Goal: Task Accomplishment & Management: Manage account settings

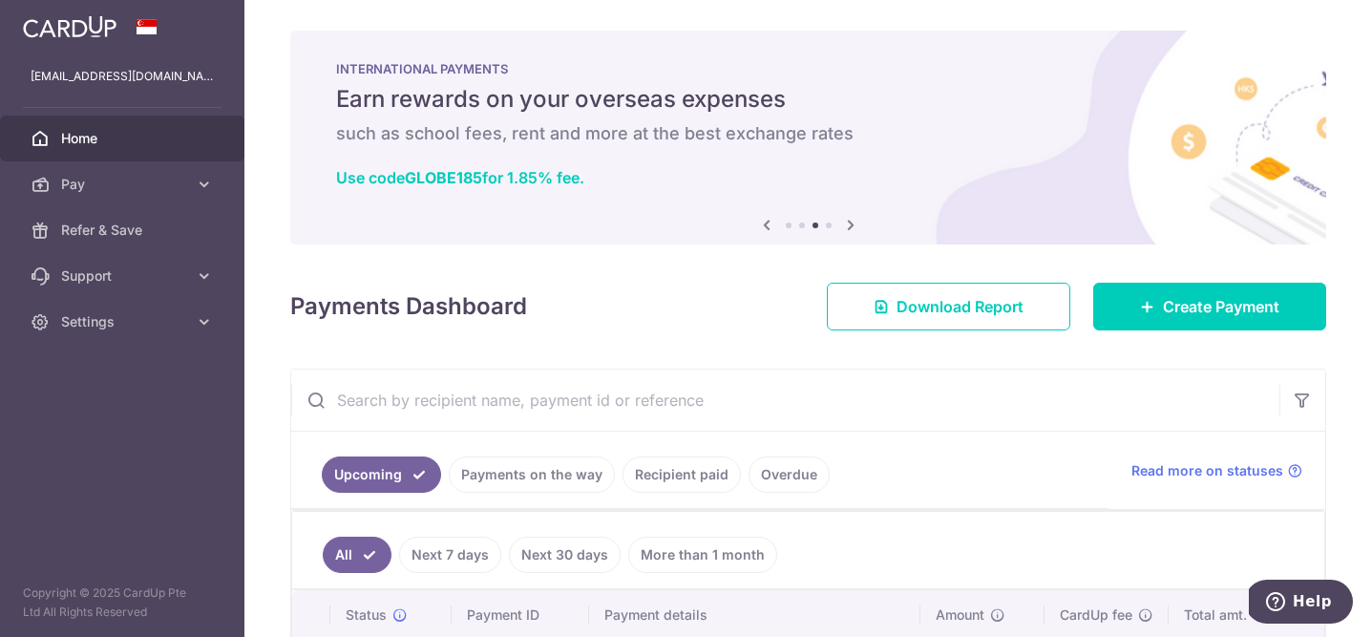
scroll to position [172, 0]
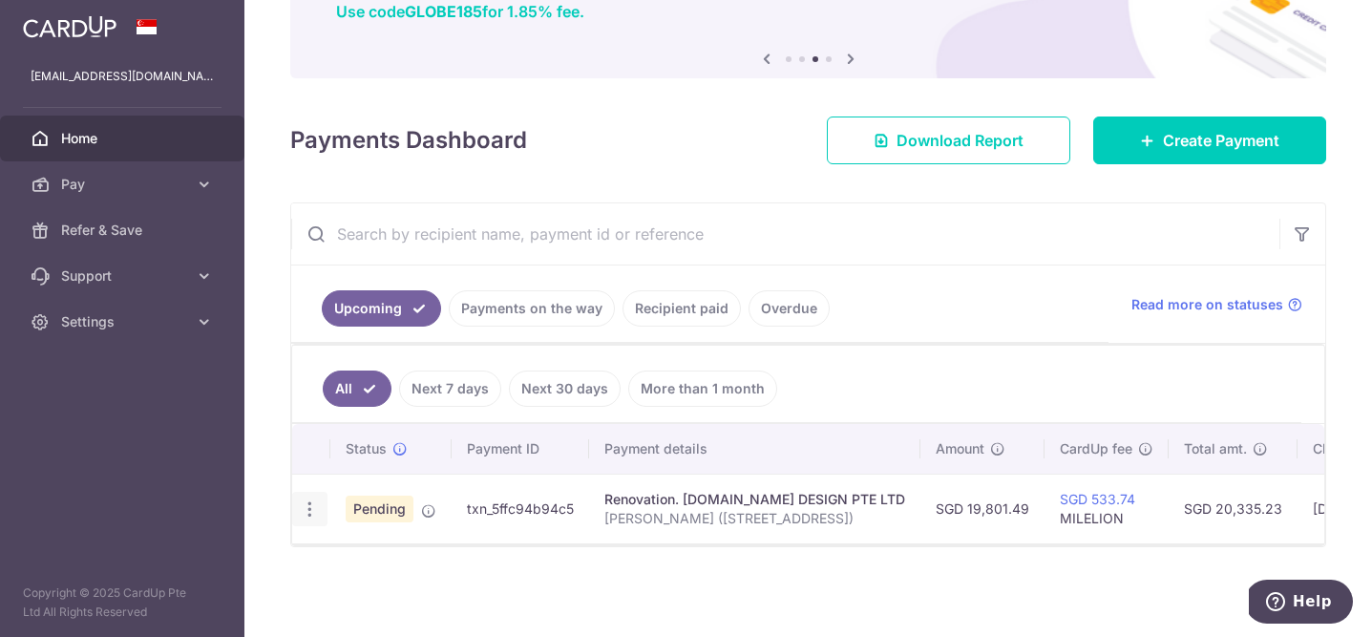
click at [310, 501] on icon "button" at bounding box center [310, 509] width 20 height 20
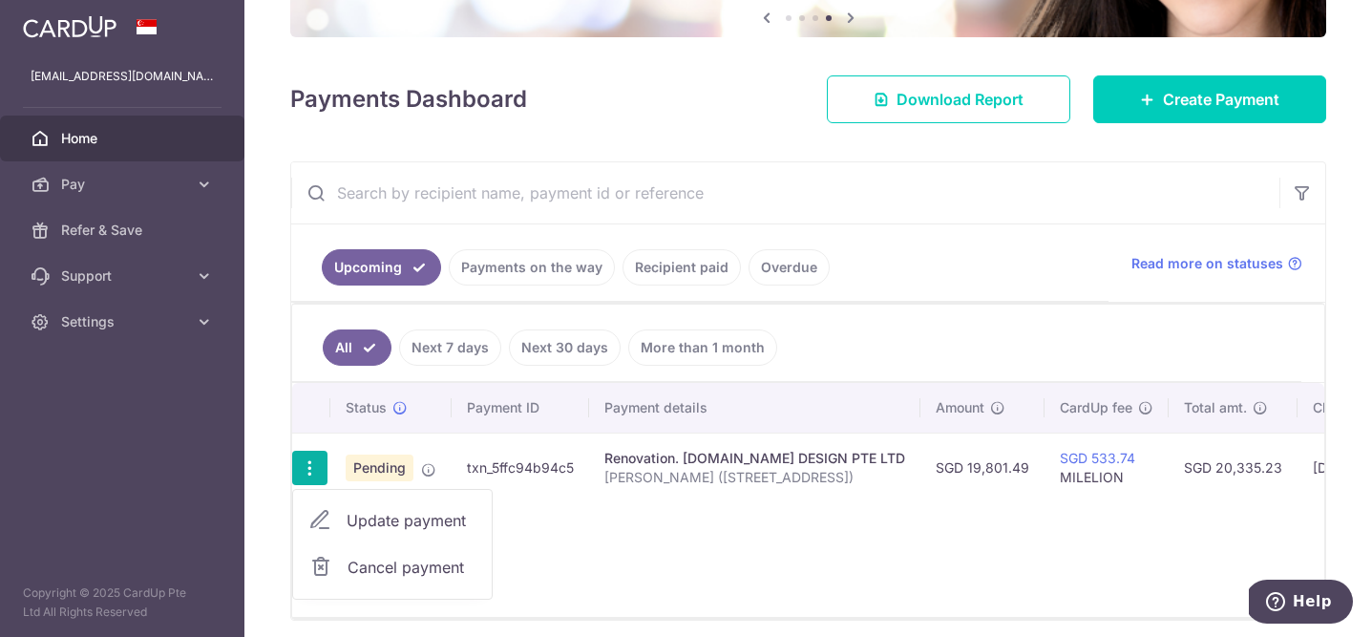
scroll to position [209, 0]
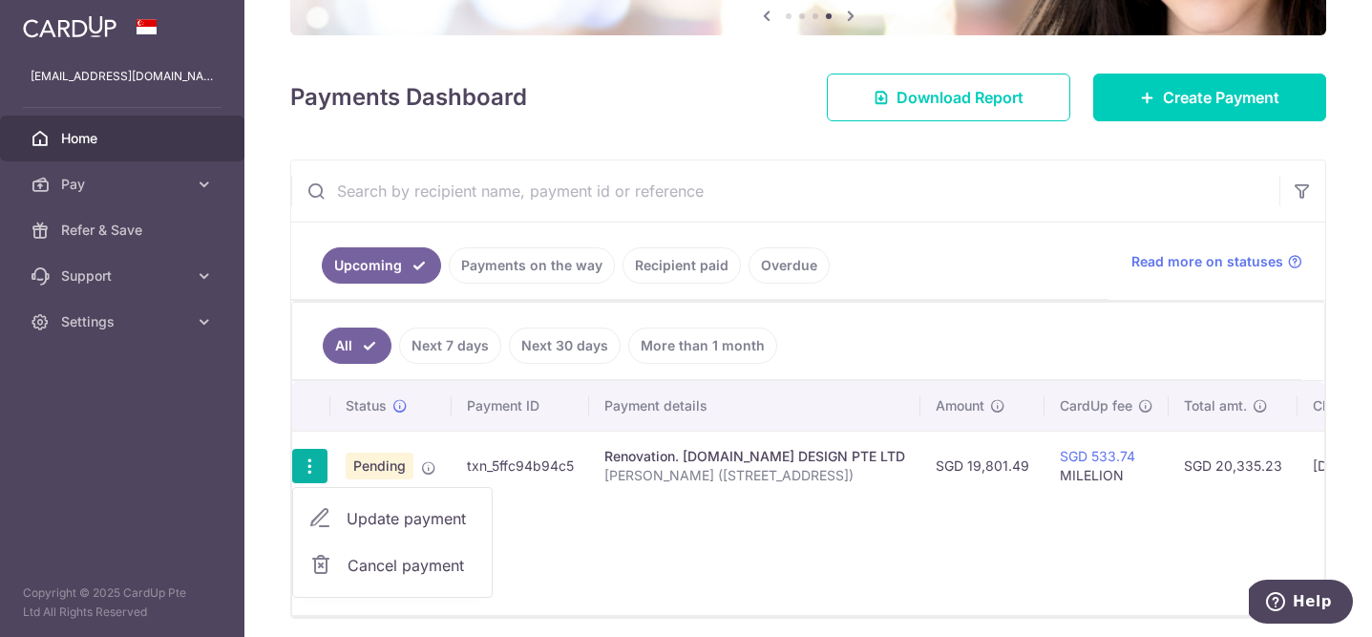
click at [442, 529] on span "Update payment" at bounding box center [412, 518] width 130 height 23
radio input "true"
type input "19,801.49"
type input "14/08/2025"
type input "Tan Hwee Ting (314A Punggol Way)"
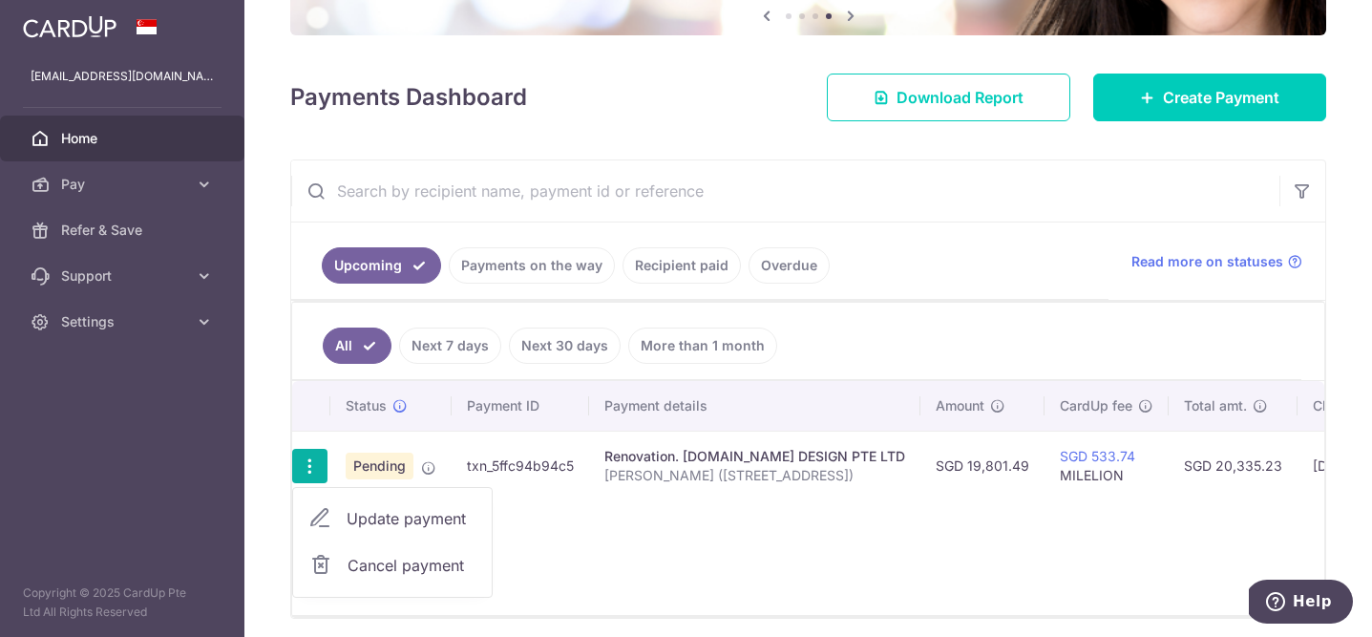
type input "2nd Payment (45%)"
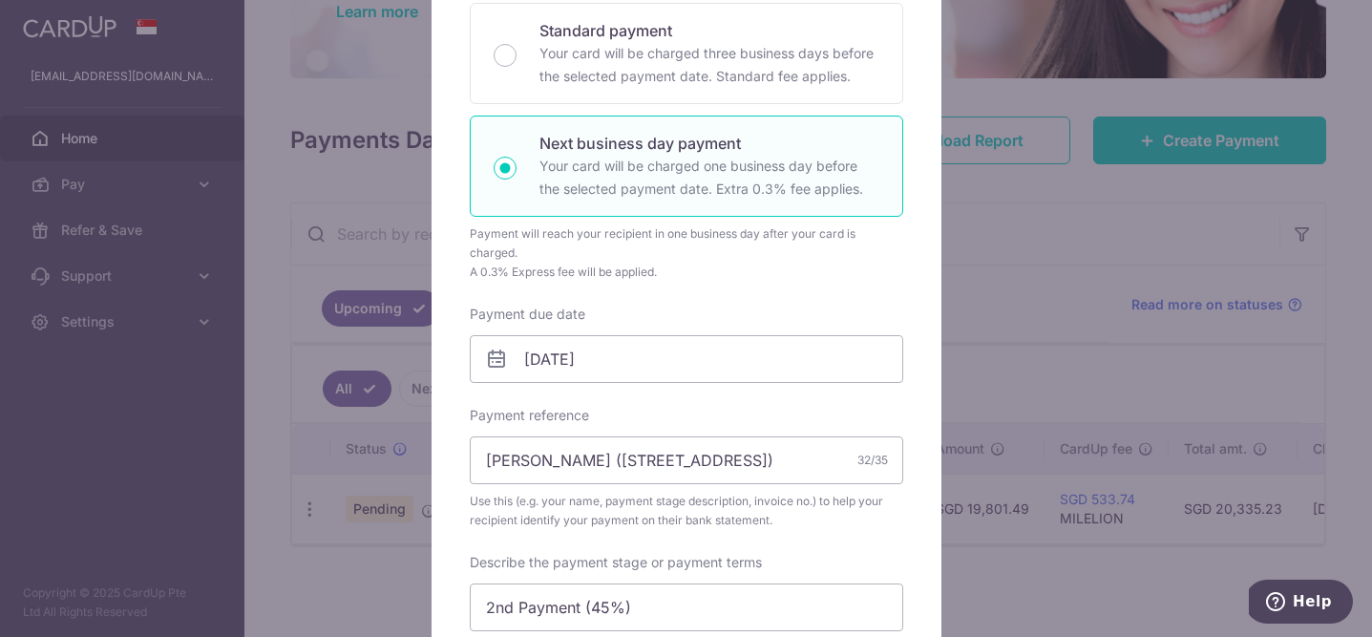
scroll to position [349, 0]
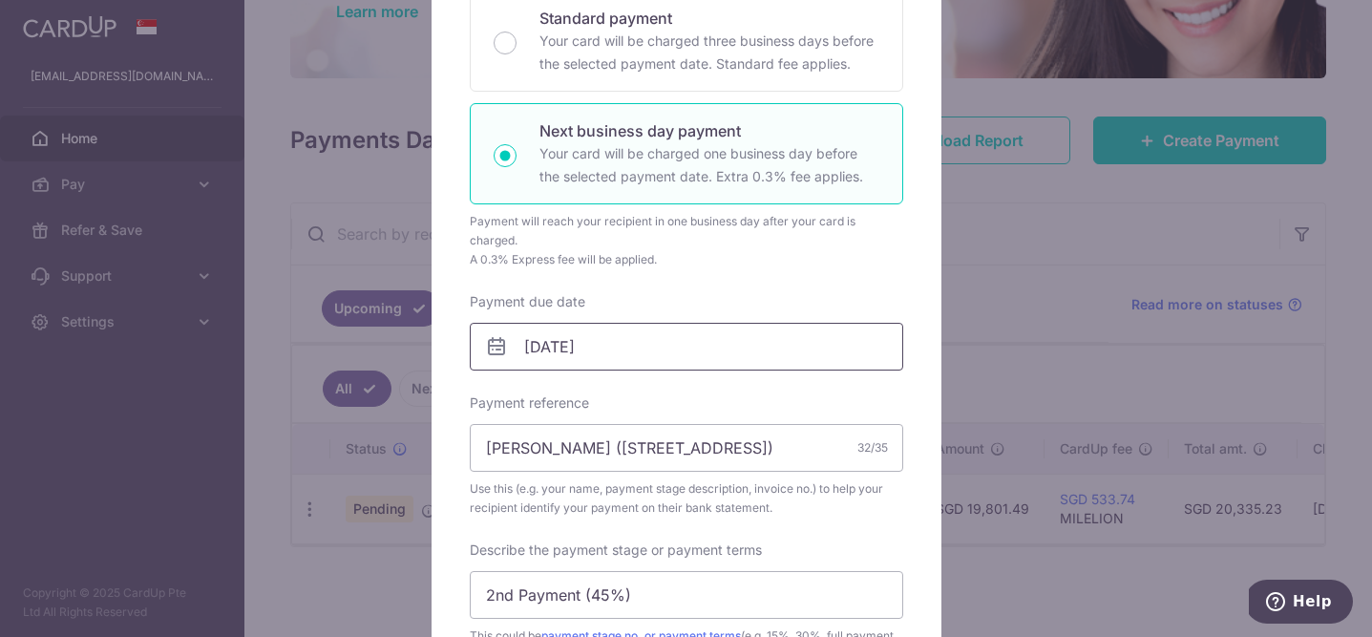
click at [600, 337] on input "14/08/2025" at bounding box center [687, 347] width 434 height 48
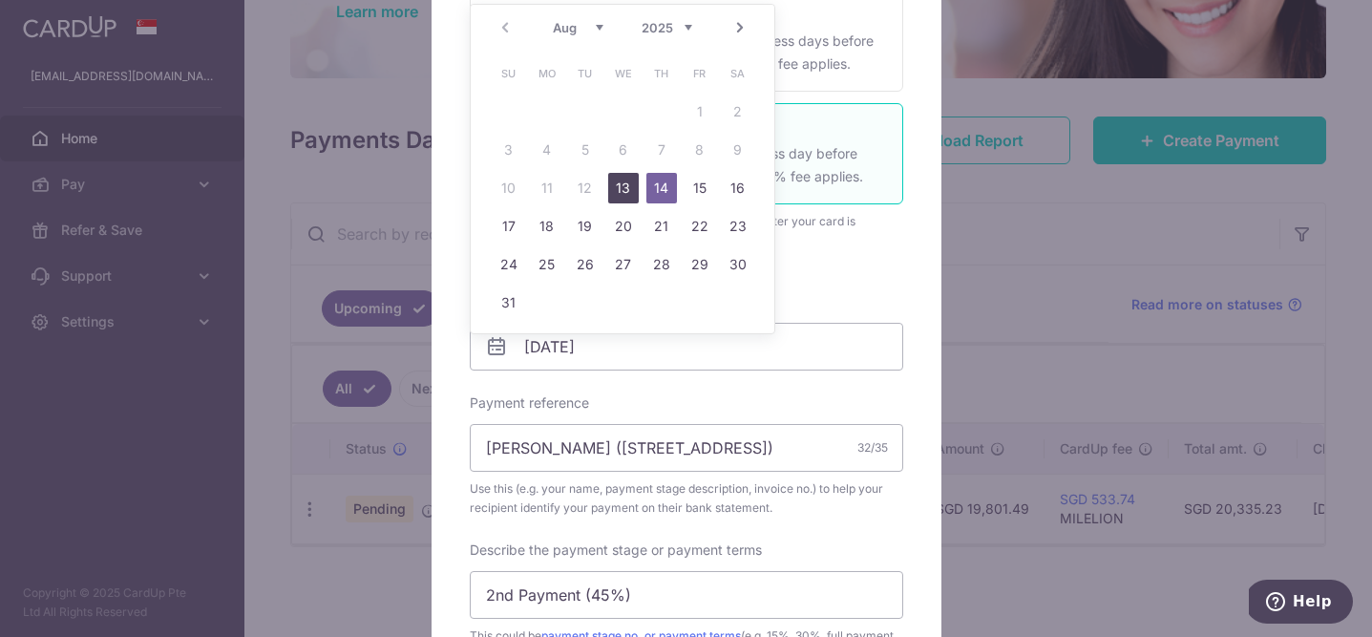
click at [628, 188] on link "13" at bounding box center [623, 188] width 31 height 31
type input "[DATE]"
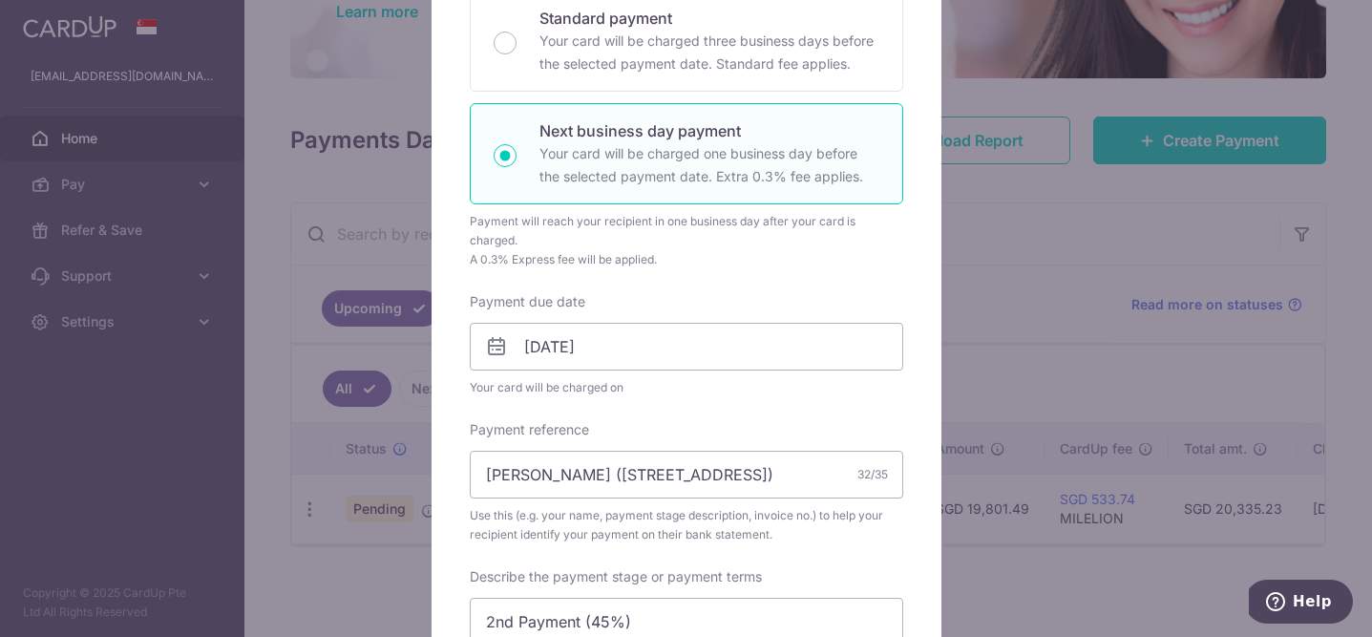
click at [730, 280] on div "Enter payment amount 19,801.49 19801.49 SGD To change the payment amount, pleas…" at bounding box center [687, 395] width 434 height 1058
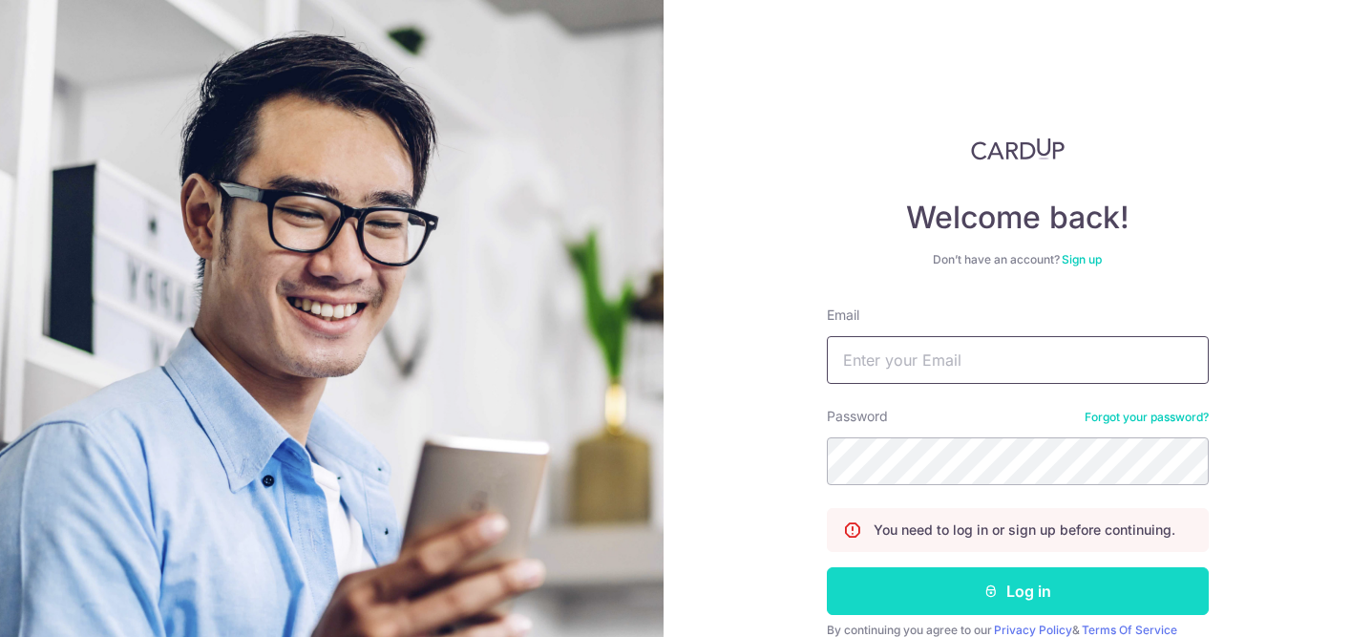
type input "[EMAIL_ADDRESS][DOMAIN_NAME]"
click at [1013, 584] on button "Log in" at bounding box center [1018, 591] width 382 height 48
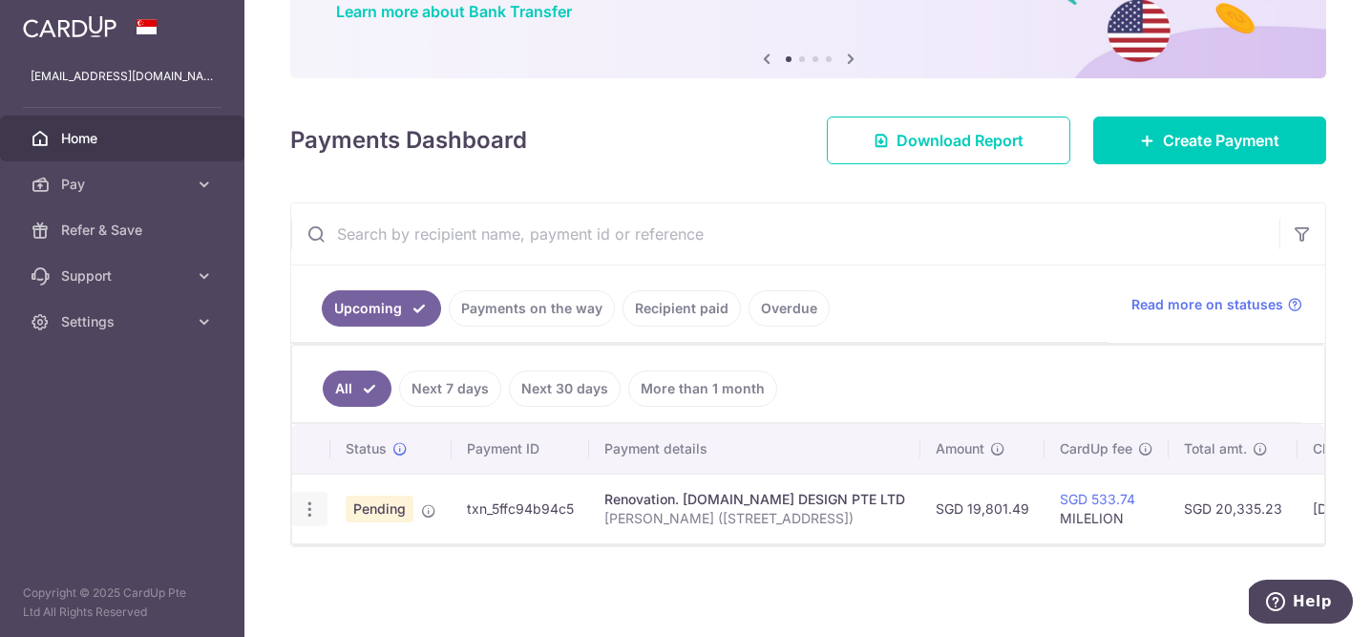
click at [313, 505] on icon "button" at bounding box center [310, 509] width 20 height 20
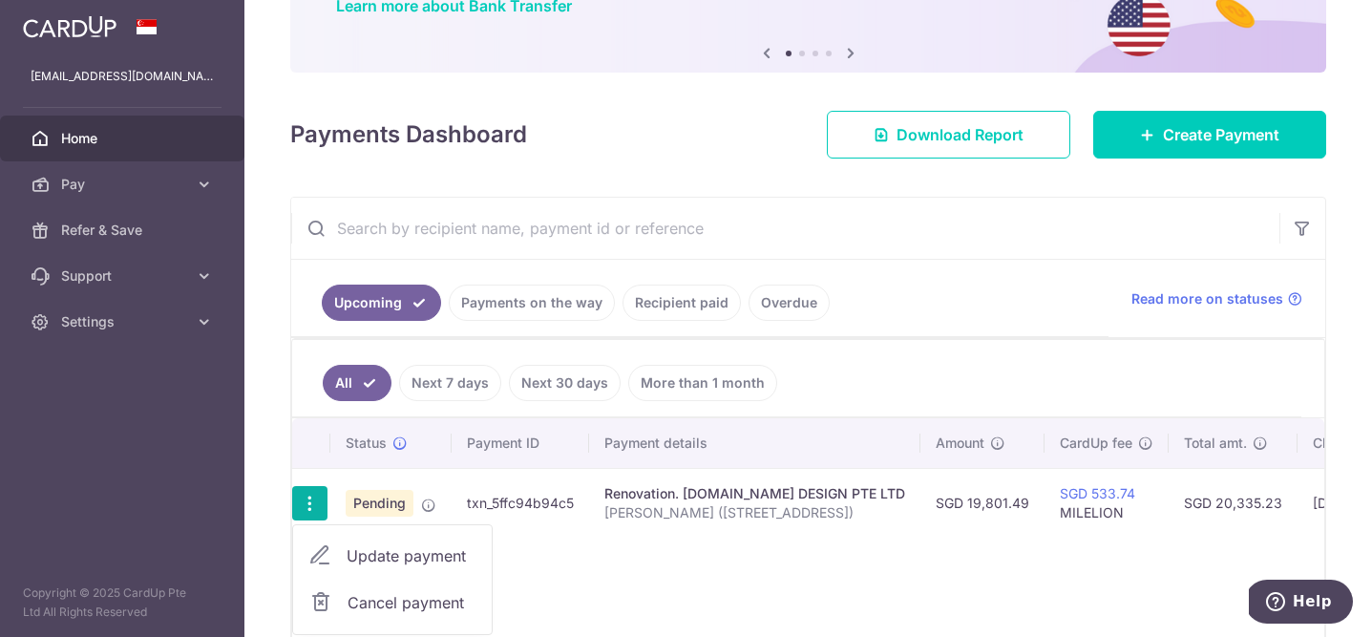
click at [350, 542] on link "Update payment" at bounding box center [392, 556] width 199 height 46
radio input "true"
type input "19,801.49"
type input "14/08/2025"
type input "Tan Hwee Ting (314A Punggol Way)"
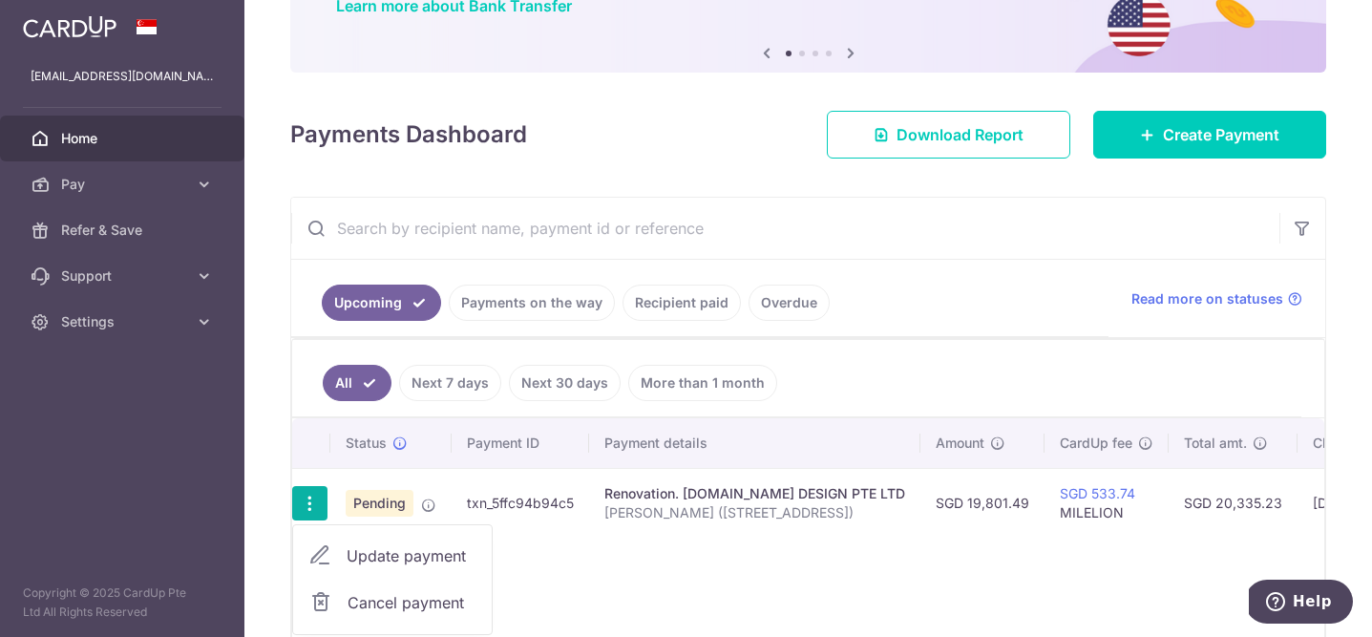
type input "2nd Payment (45%)"
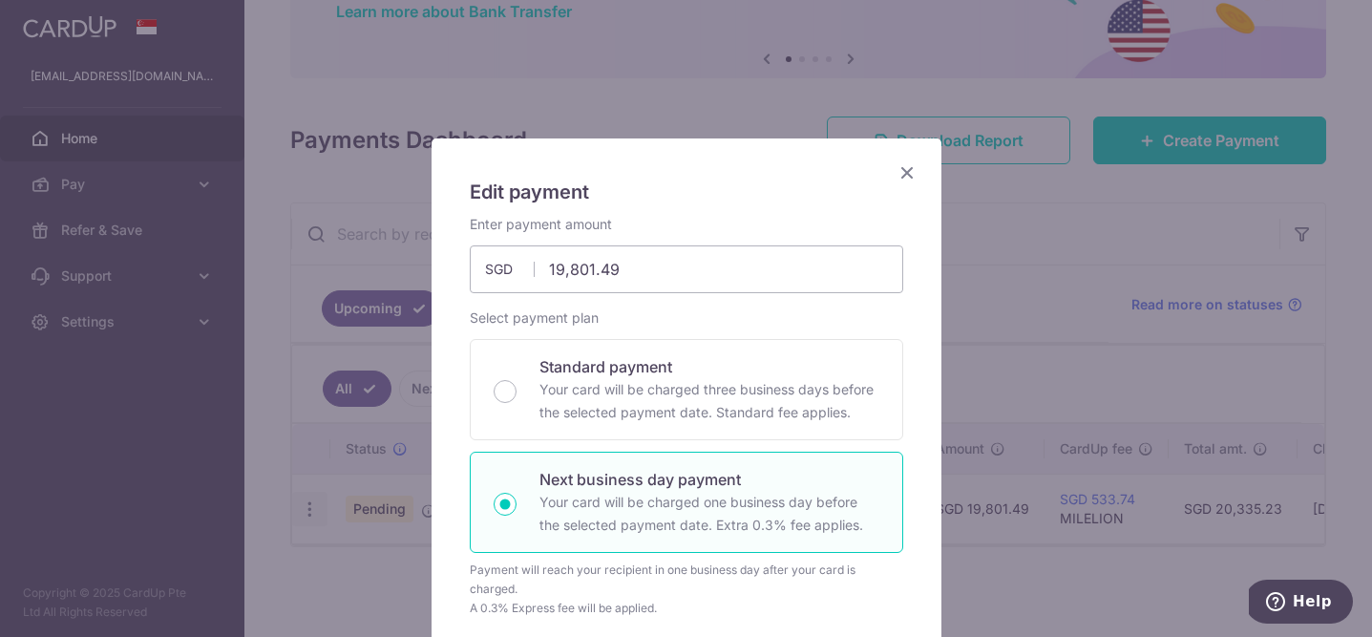
type input "MILELION"
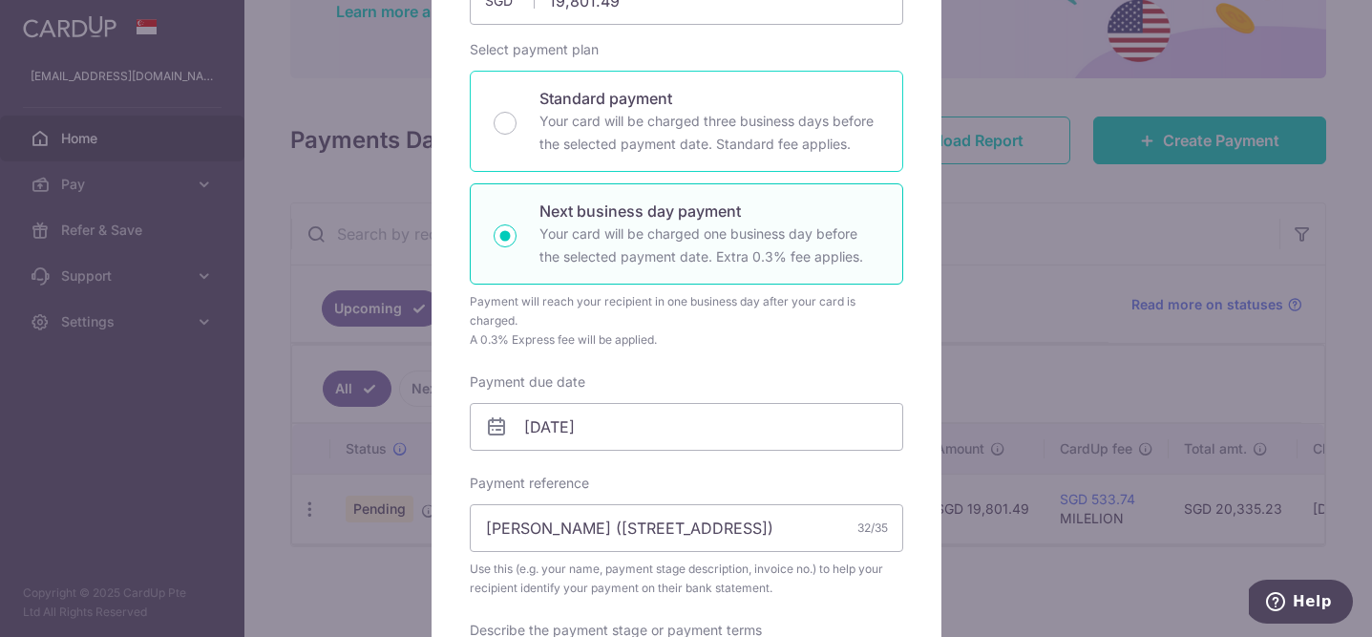
scroll to position [282, 0]
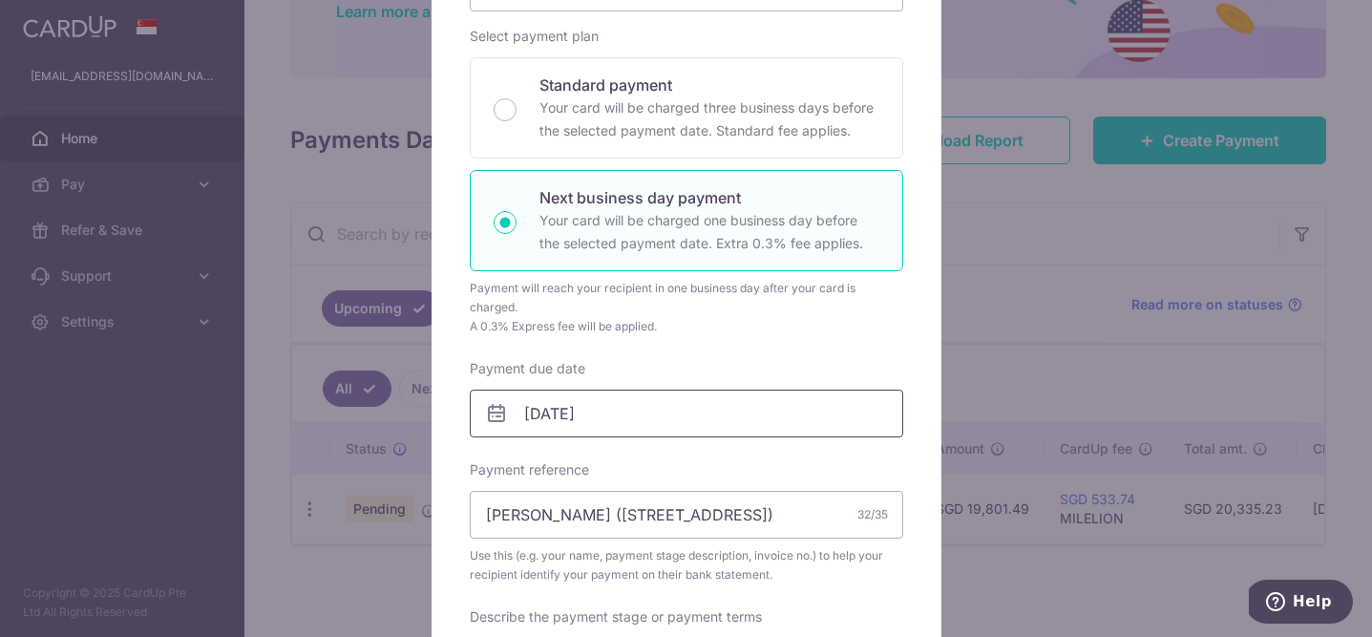
click at [635, 430] on input "14/08/2025" at bounding box center [687, 414] width 434 height 48
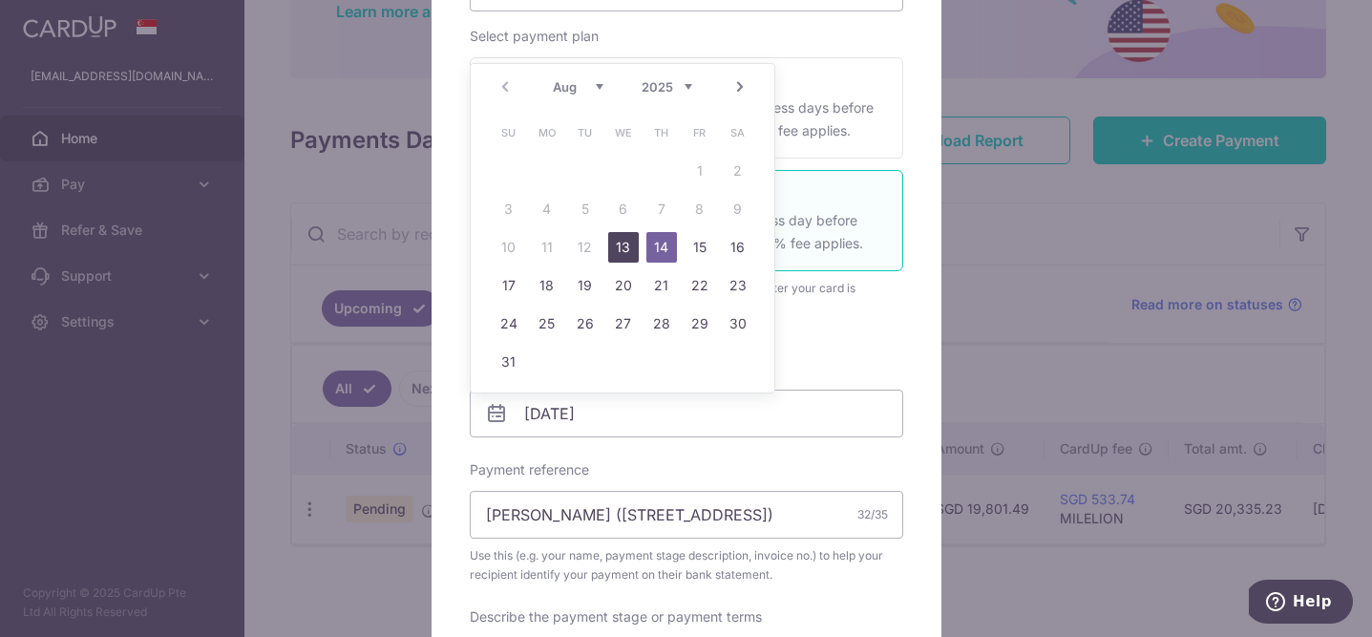
click at [621, 254] on link "13" at bounding box center [623, 247] width 31 height 31
type input "13/08/2025"
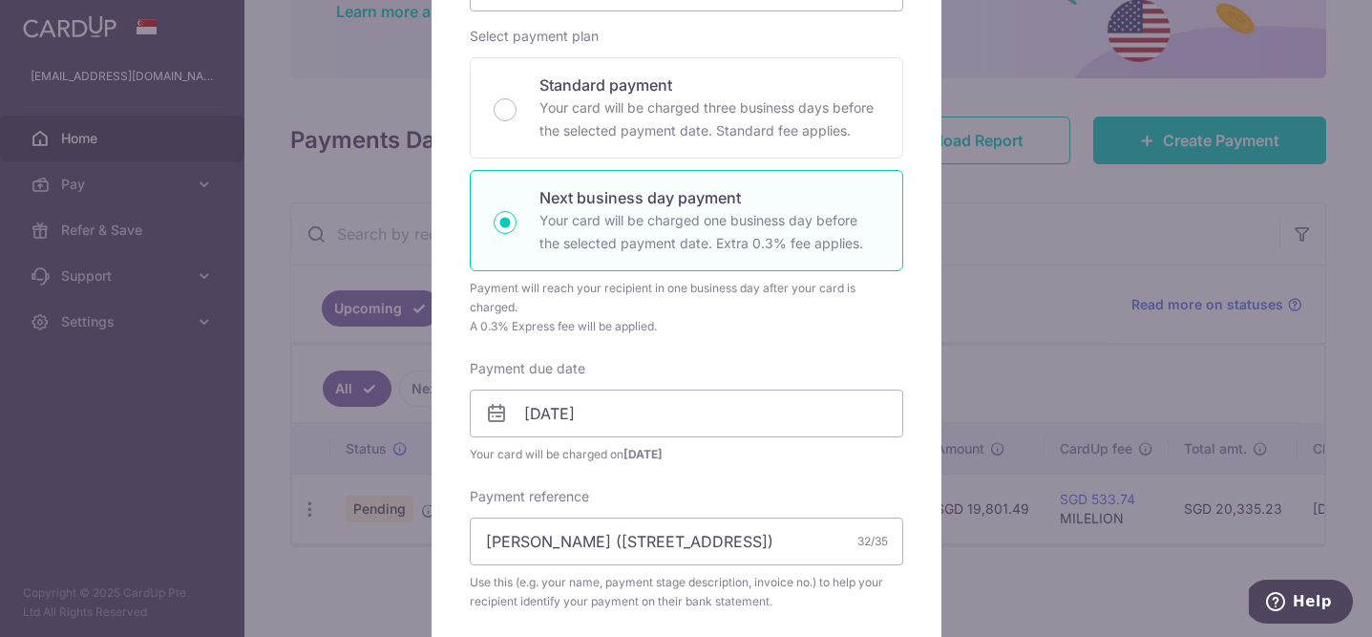
click at [767, 336] on div "Enter payment amount 19,801.49 19801.49 SGD To change the payment amount, pleas…" at bounding box center [687, 462] width 434 height 1058
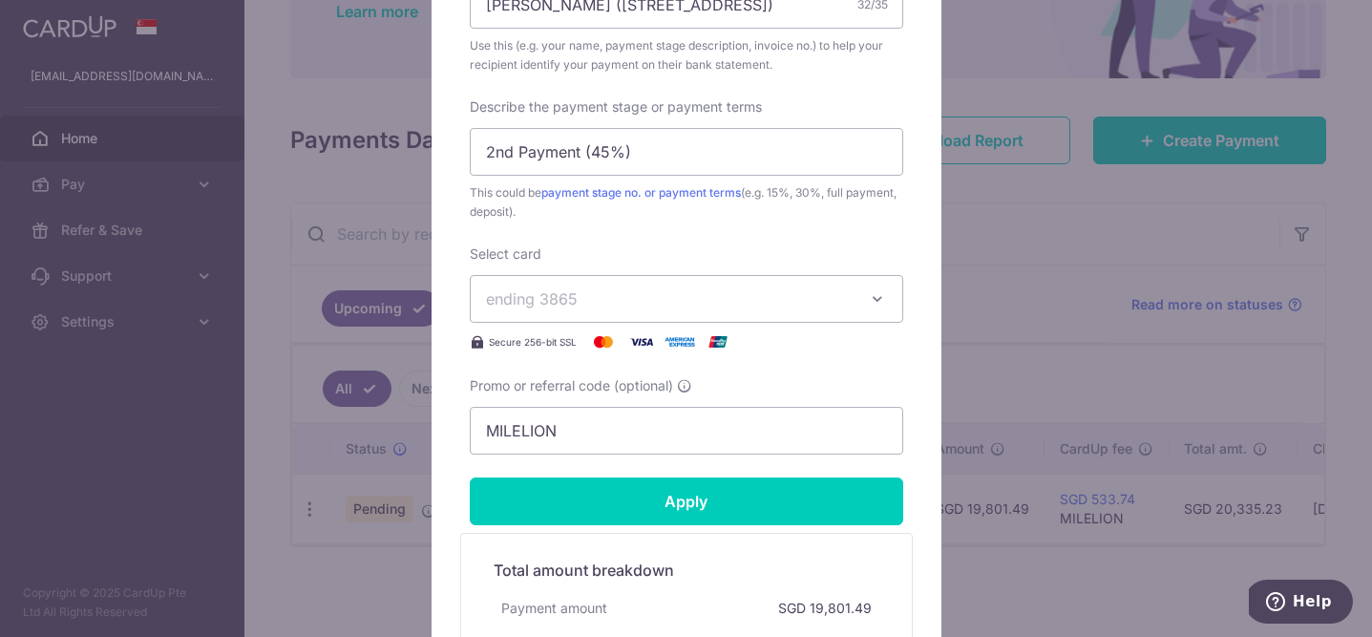
scroll to position [867, 0]
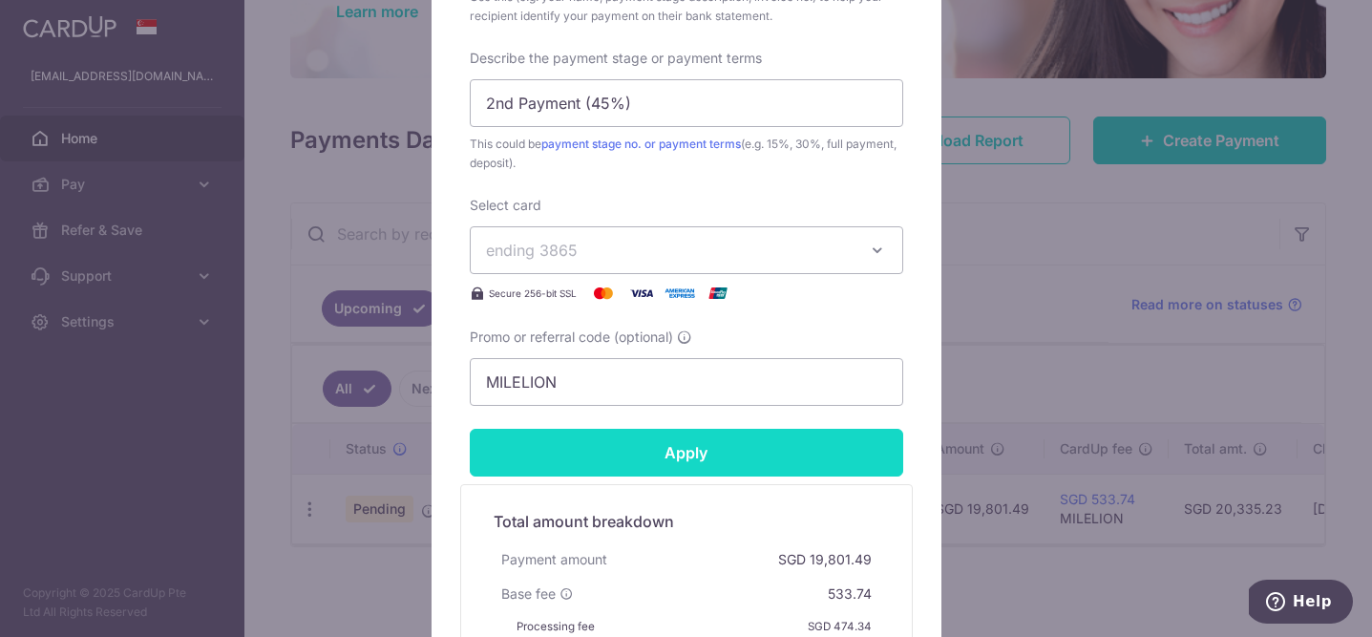
click at [760, 456] on input "Apply" at bounding box center [687, 453] width 434 height 48
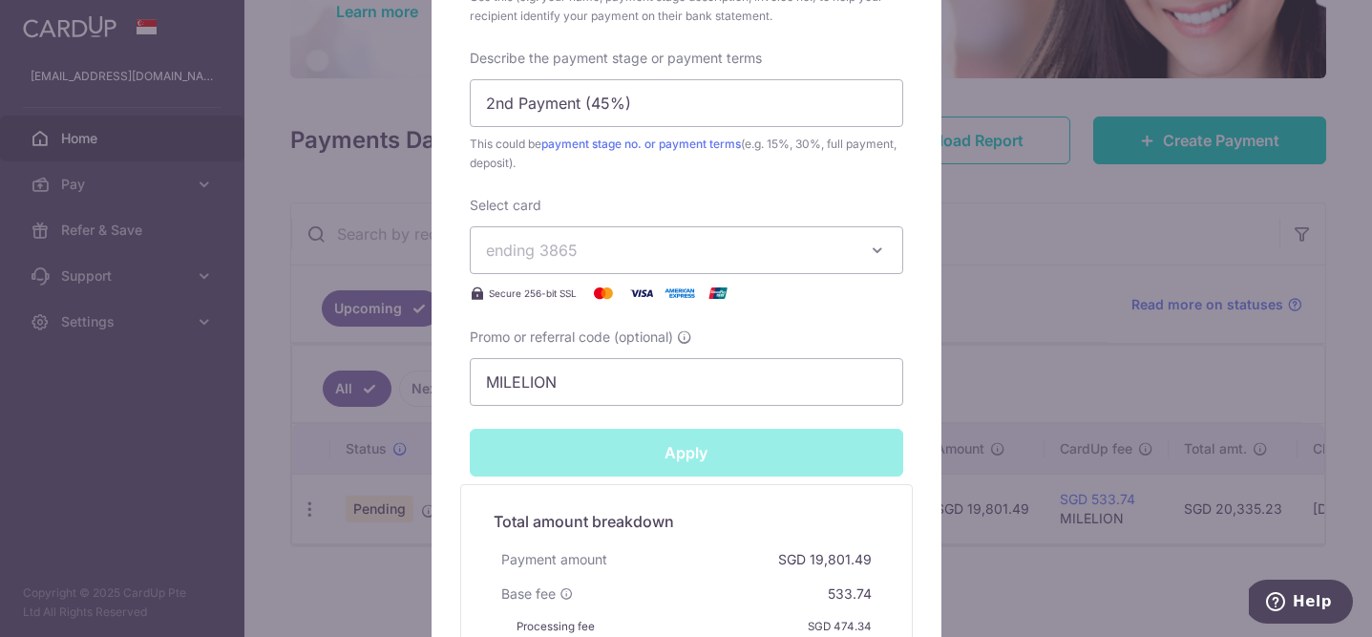
type input "Successfully Applied"
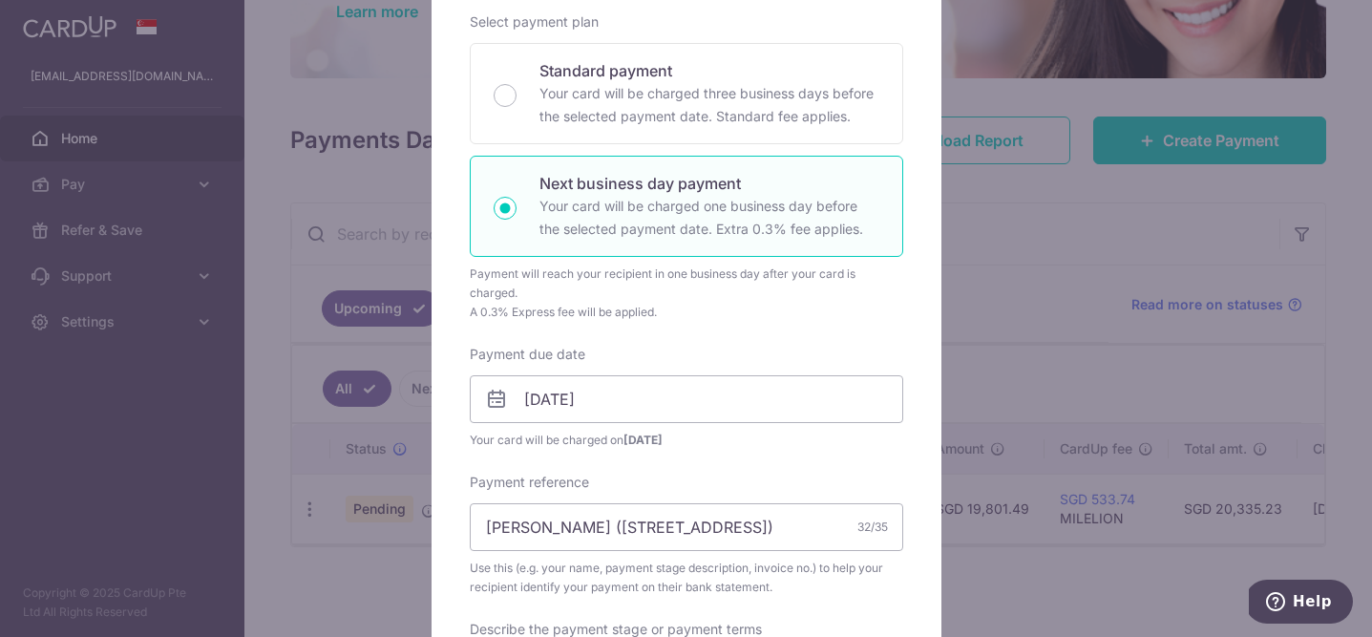
scroll to position [362, 0]
click at [977, 283] on div "Edit payment By clicking apply, you will make changes to all payments to WEIKEN…" at bounding box center [686, 318] width 1372 height 637
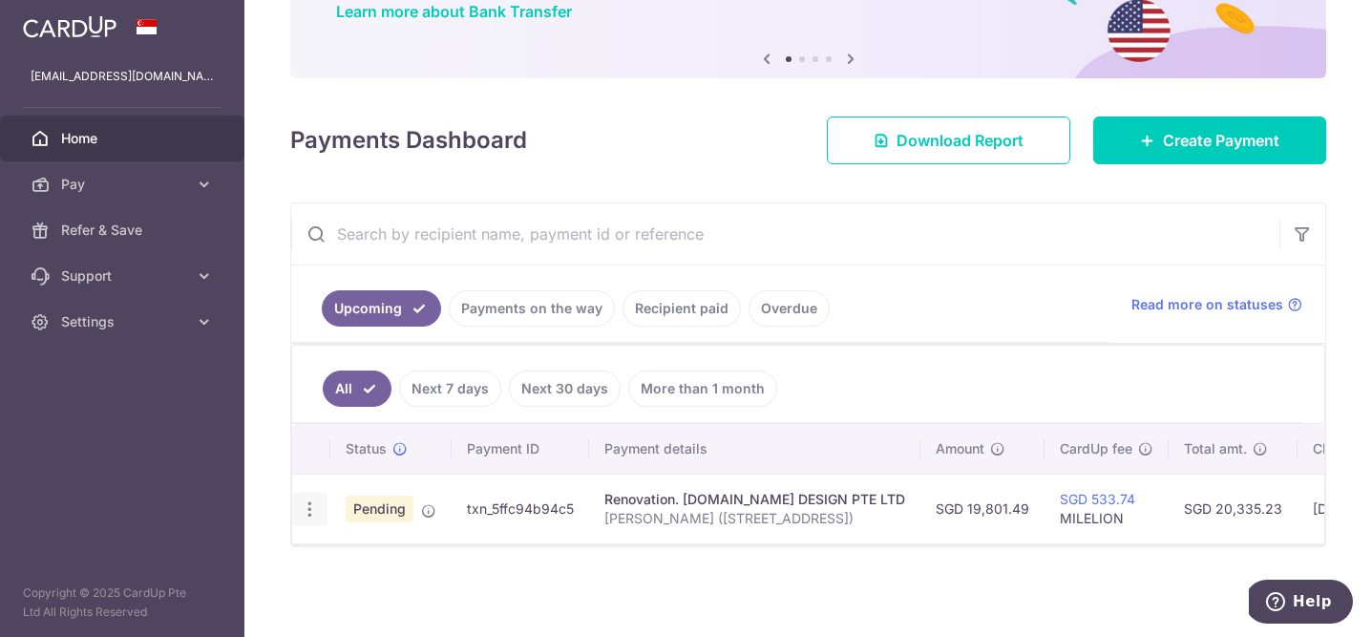
click at [306, 502] on icon "button" at bounding box center [310, 509] width 20 height 20
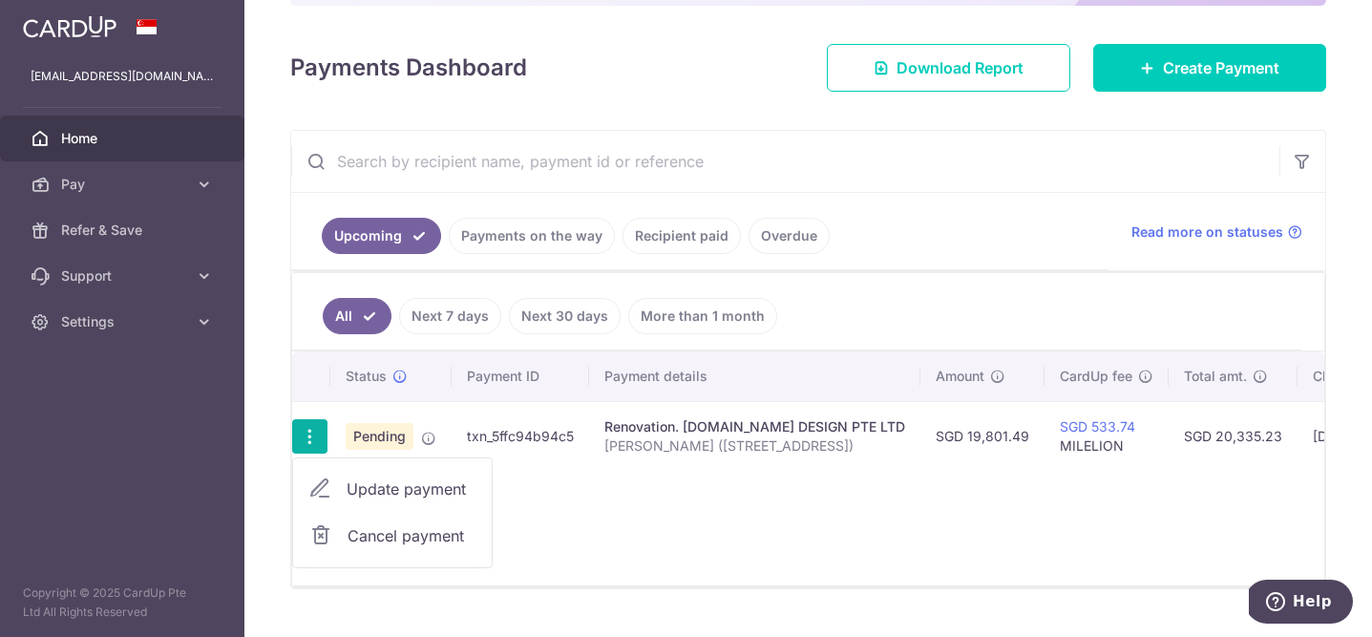
scroll to position [247, 0]
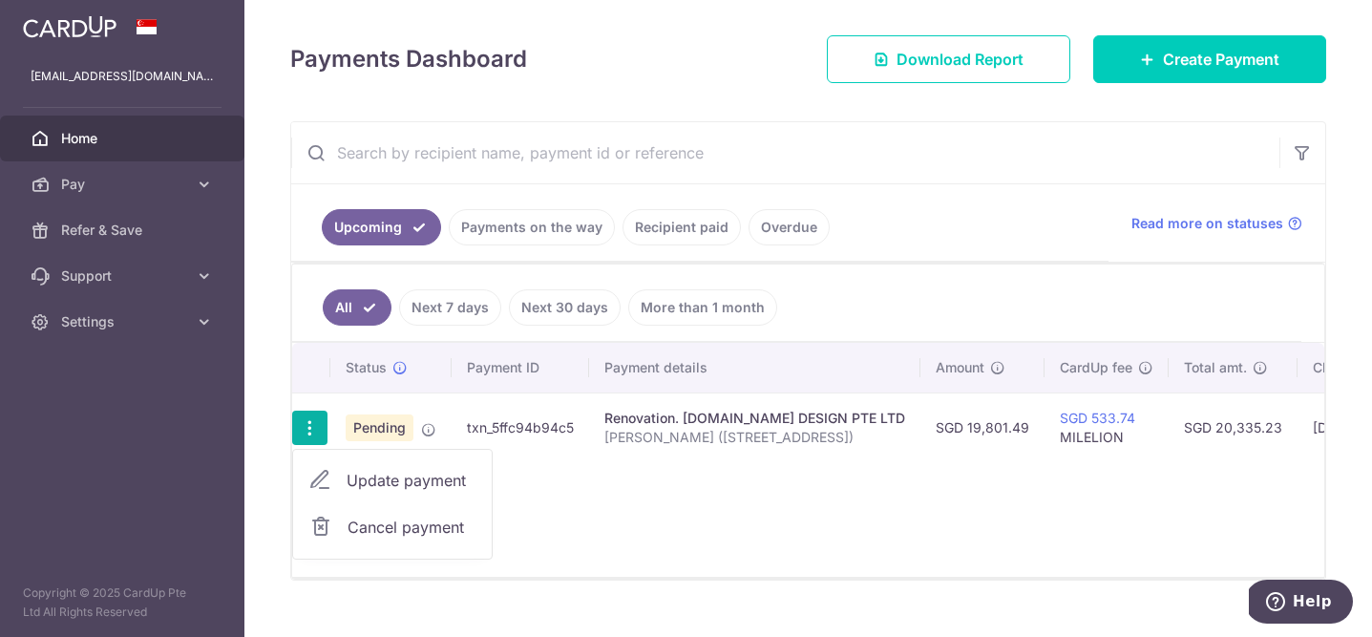
click at [380, 484] on span "Update payment" at bounding box center [412, 480] width 130 height 23
radio input "true"
type input "19,801.49"
type input "13/08/2025"
type input "Tan Hwee Ting (314A Punggol Way)"
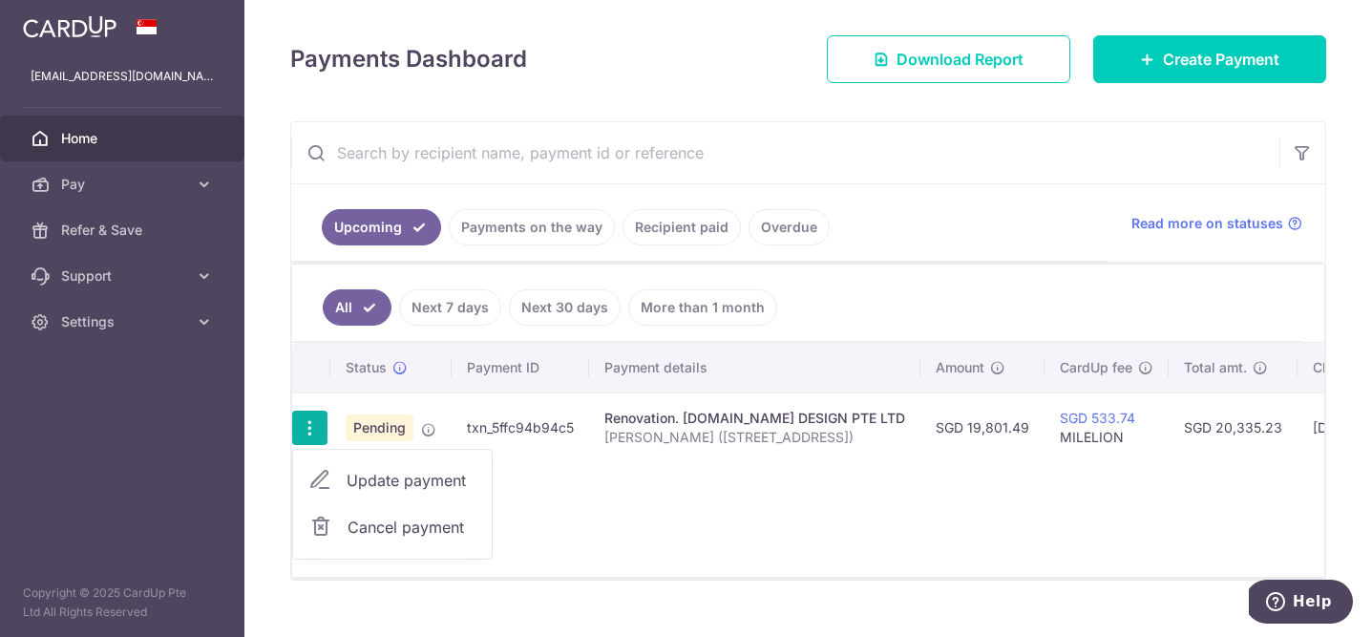
type input "2nd Payment (45%)"
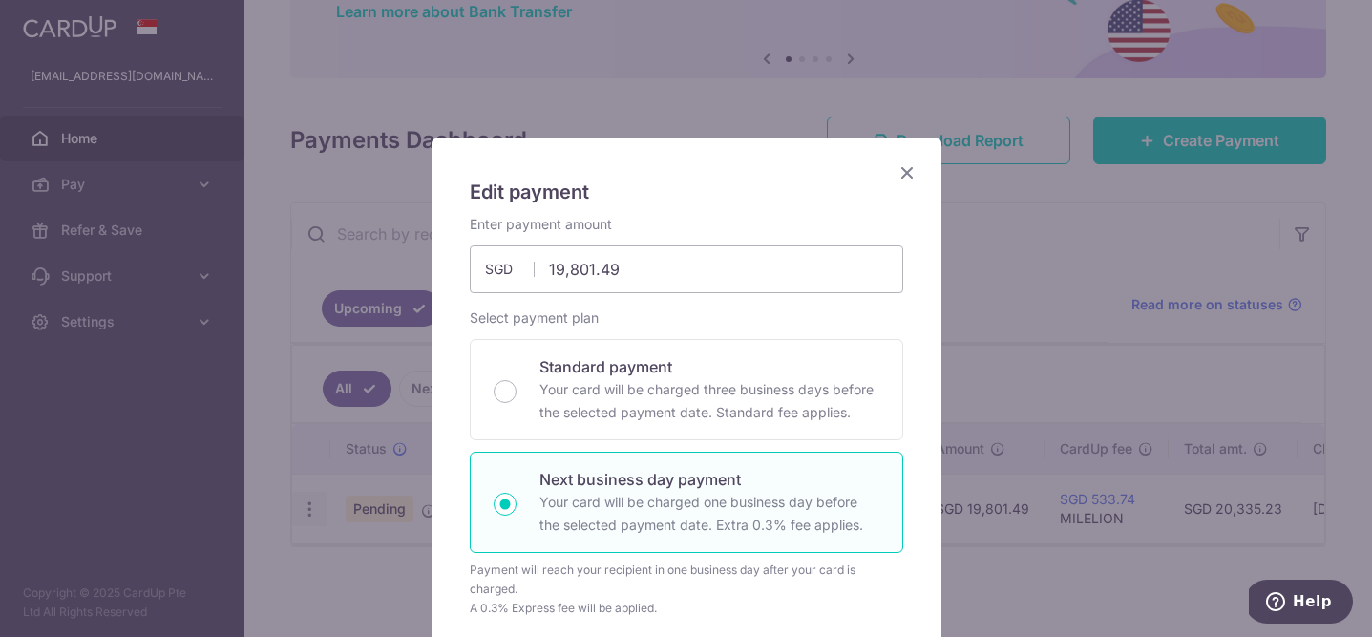
scroll to position [172, 0]
type input "MILELION"
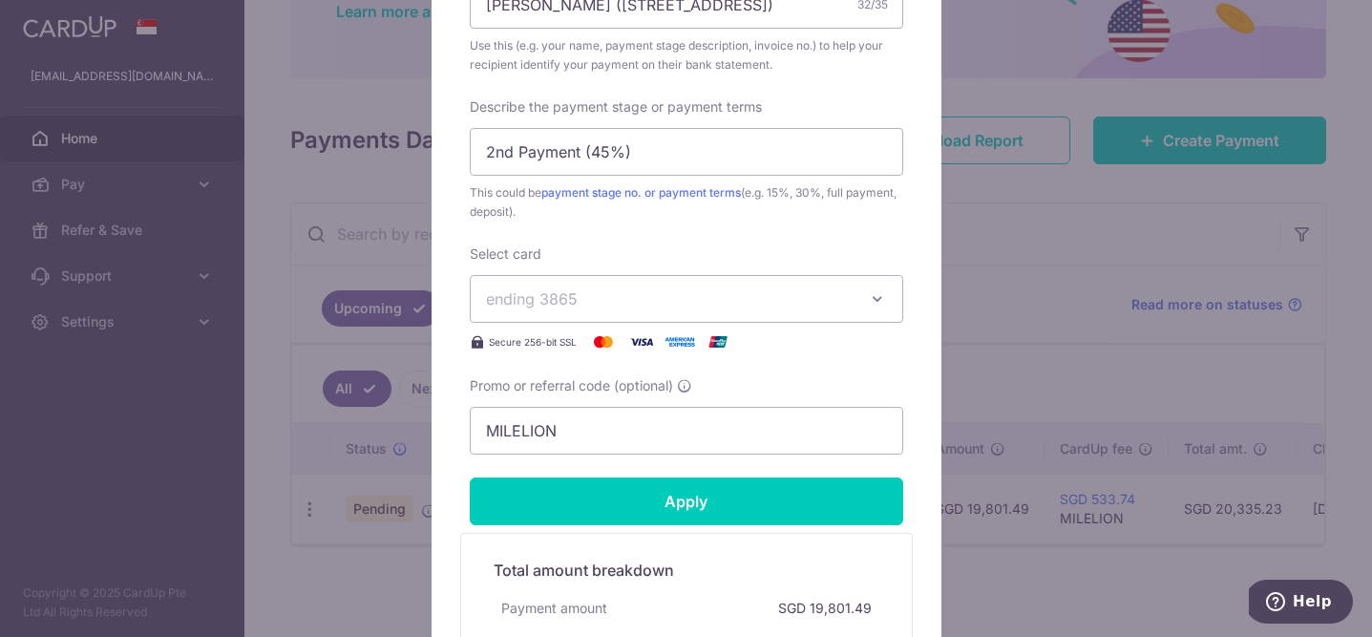
scroll to position [798, 0]
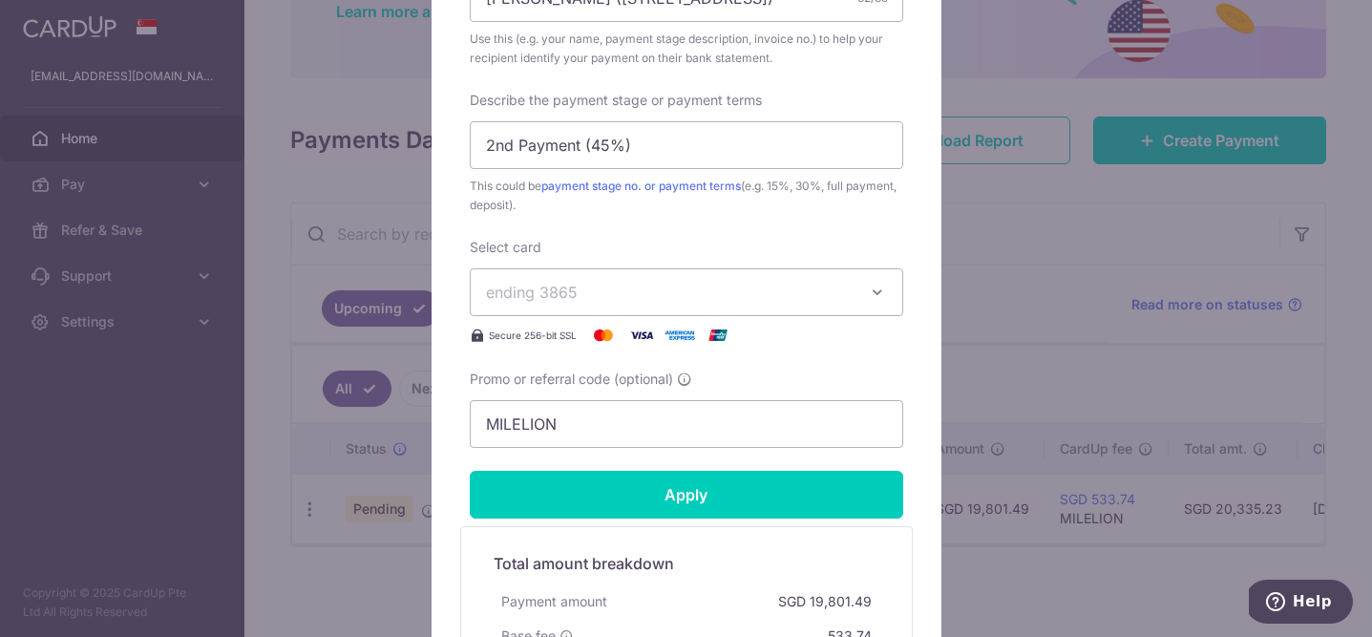
click at [858, 296] on button "ending 3865" at bounding box center [687, 292] width 434 height 48
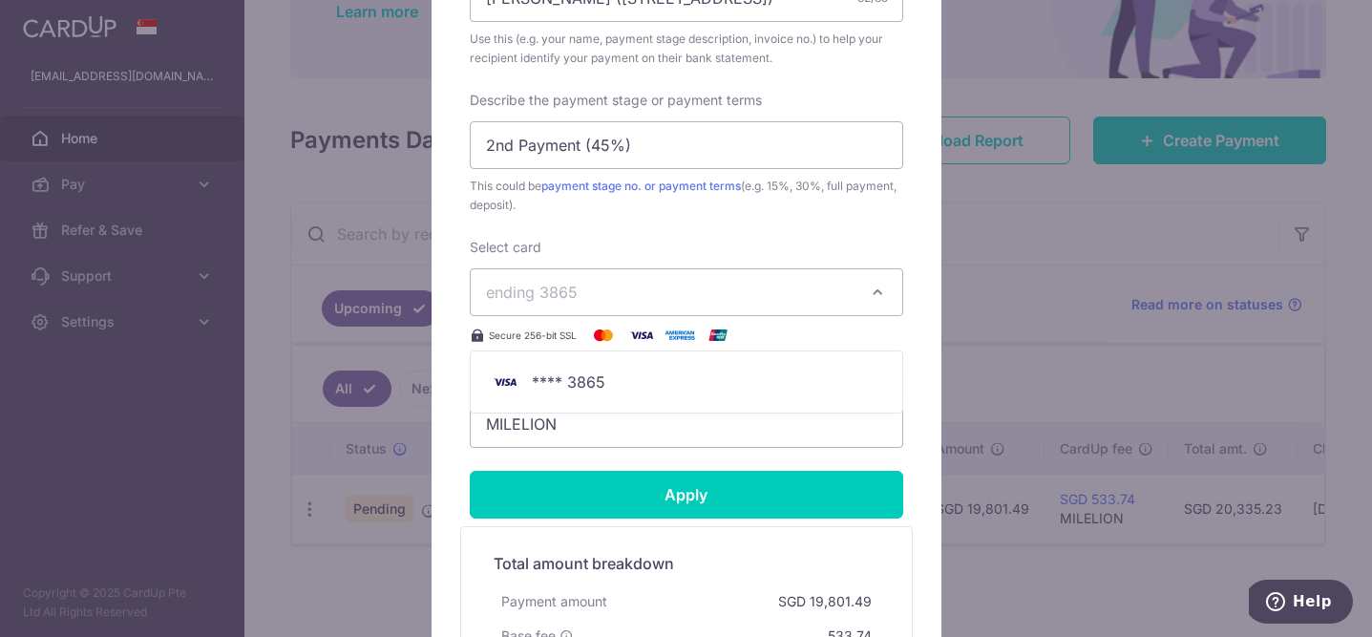
click at [814, 238] on div "Select card ending 3865 **** 3865 Secure 256-bit SSL" at bounding box center [687, 292] width 434 height 109
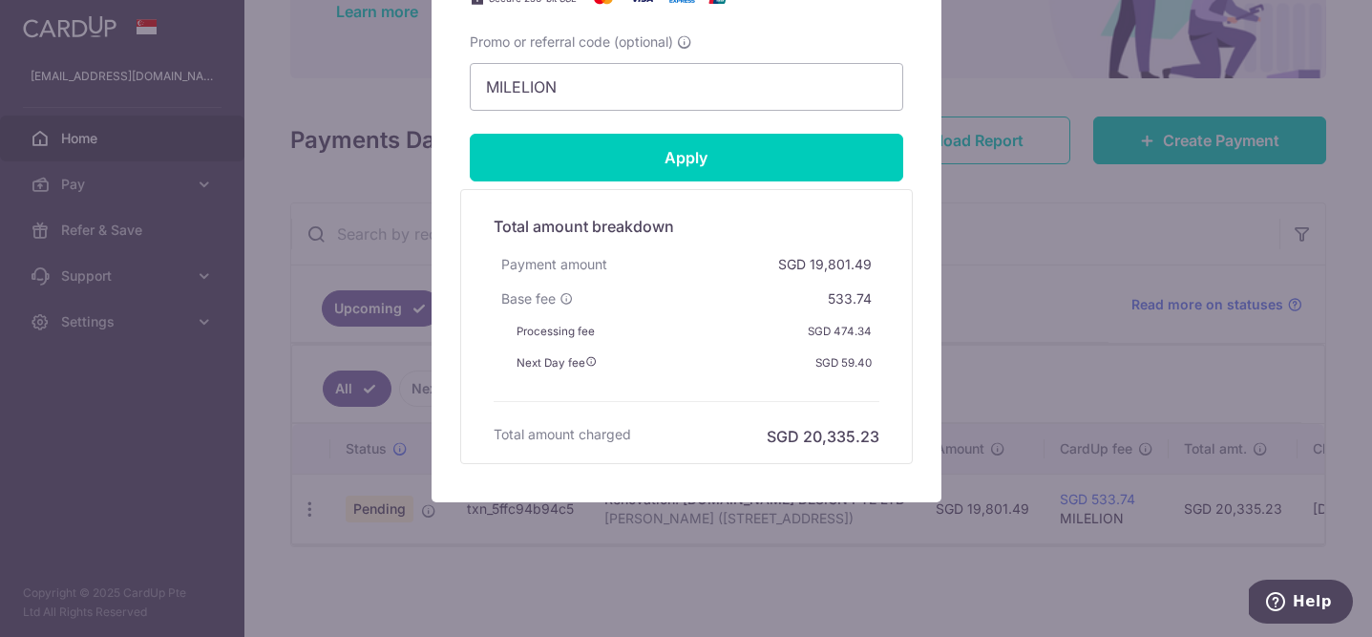
scroll to position [1139, 0]
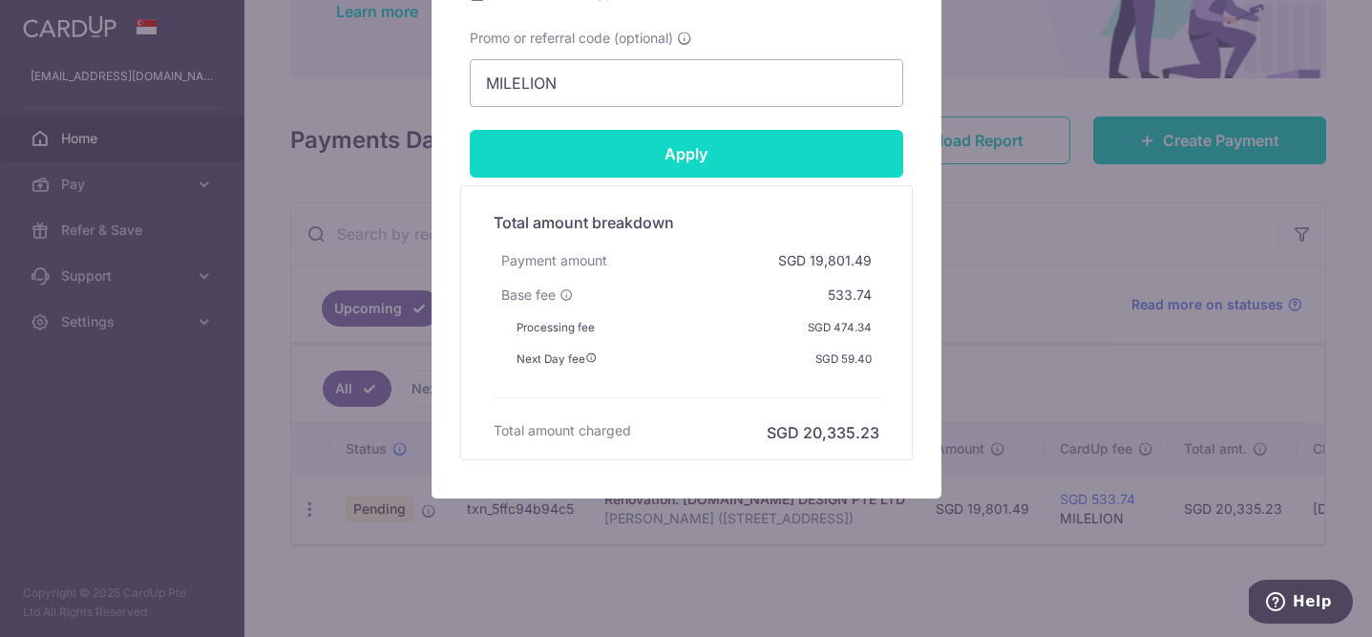
click at [806, 154] on input "Apply" at bounding box center [687, 154] width 434 height 48
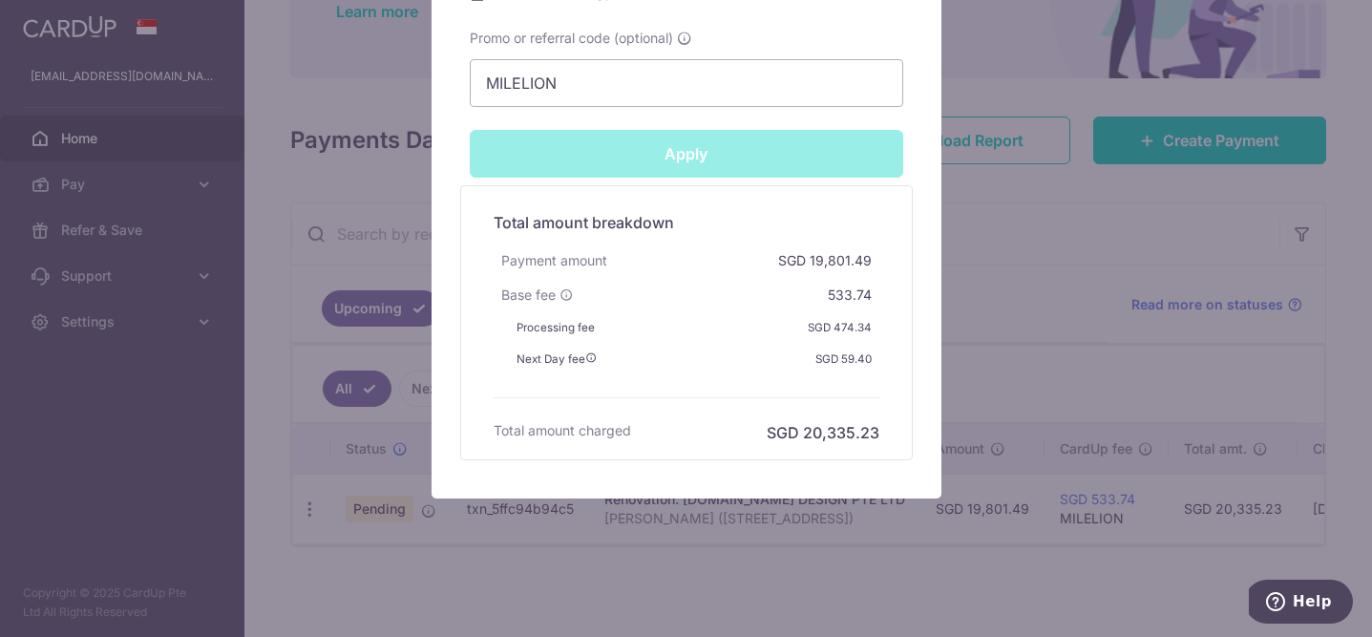
type input "Successfully Applied"
click at [1008, 277] on div "Edit payment By clicking apply, you will make changes to all payments to WEIKEN…" at bounding box center [686, 318] width 1372 height 637
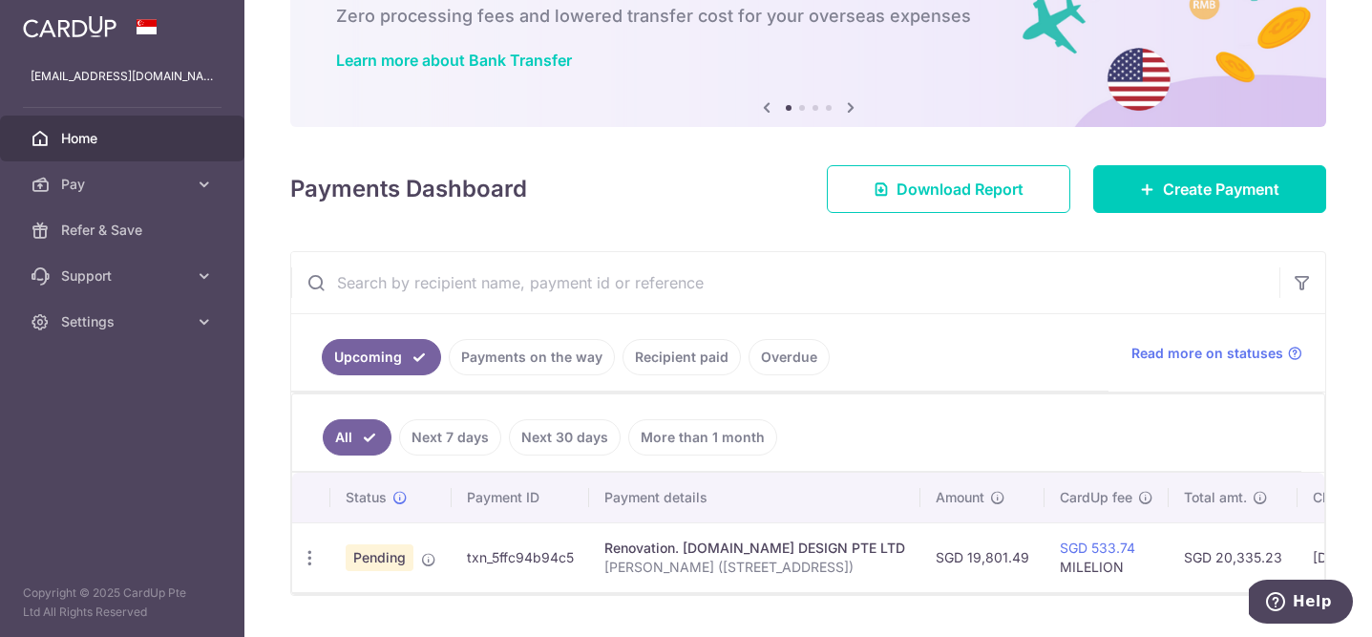
scroll to position [172, 0]
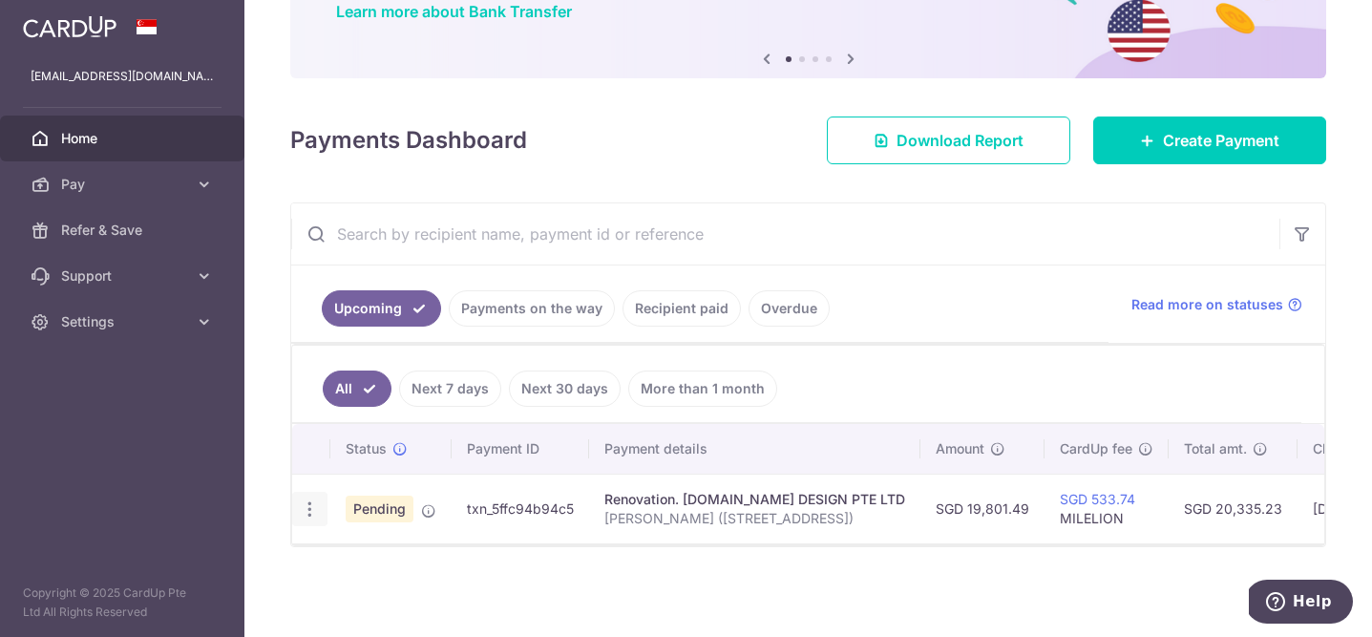
click at [313, 504] on icon "button" at bounding box center [310, 509] width 20 height 20
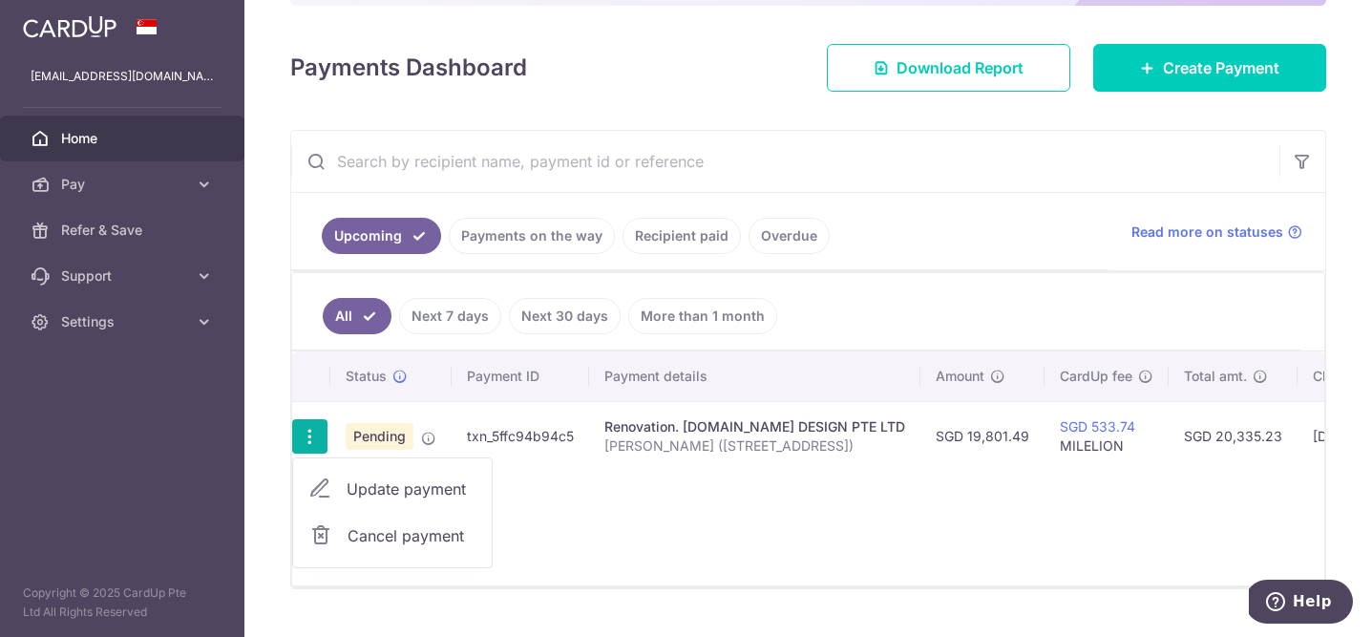
click at [352, 528] on span "Cancel payment" at bounding box center [412, 535] width 128 height 23
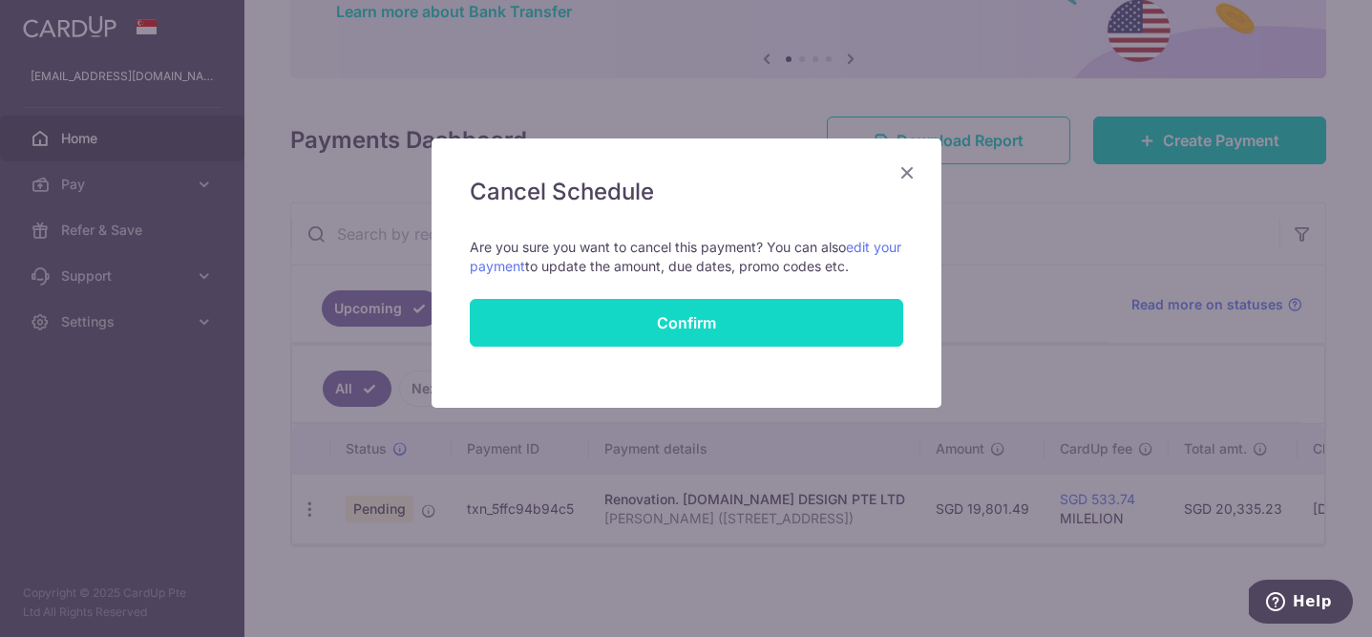
click at [679, 310] on input "Confirm" at bounding box center [687, 323] width 434 height 48
